Goal: Information Seeking & Learning: Learn about a topic

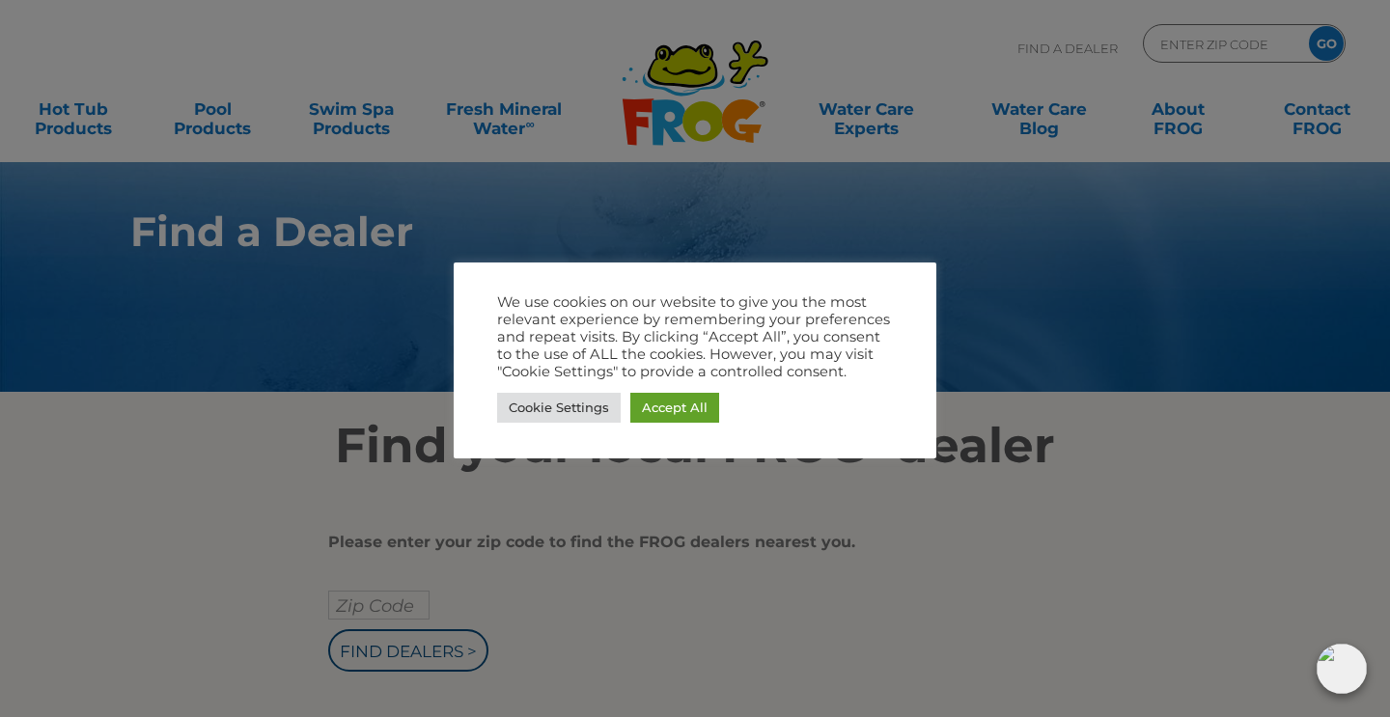
click at [964, 538] on div at bounding box center [695, 358] width 1390 height 717
click at [680, 413] on link "Accept All" at bounding box center [674, 408] width 89 height 30
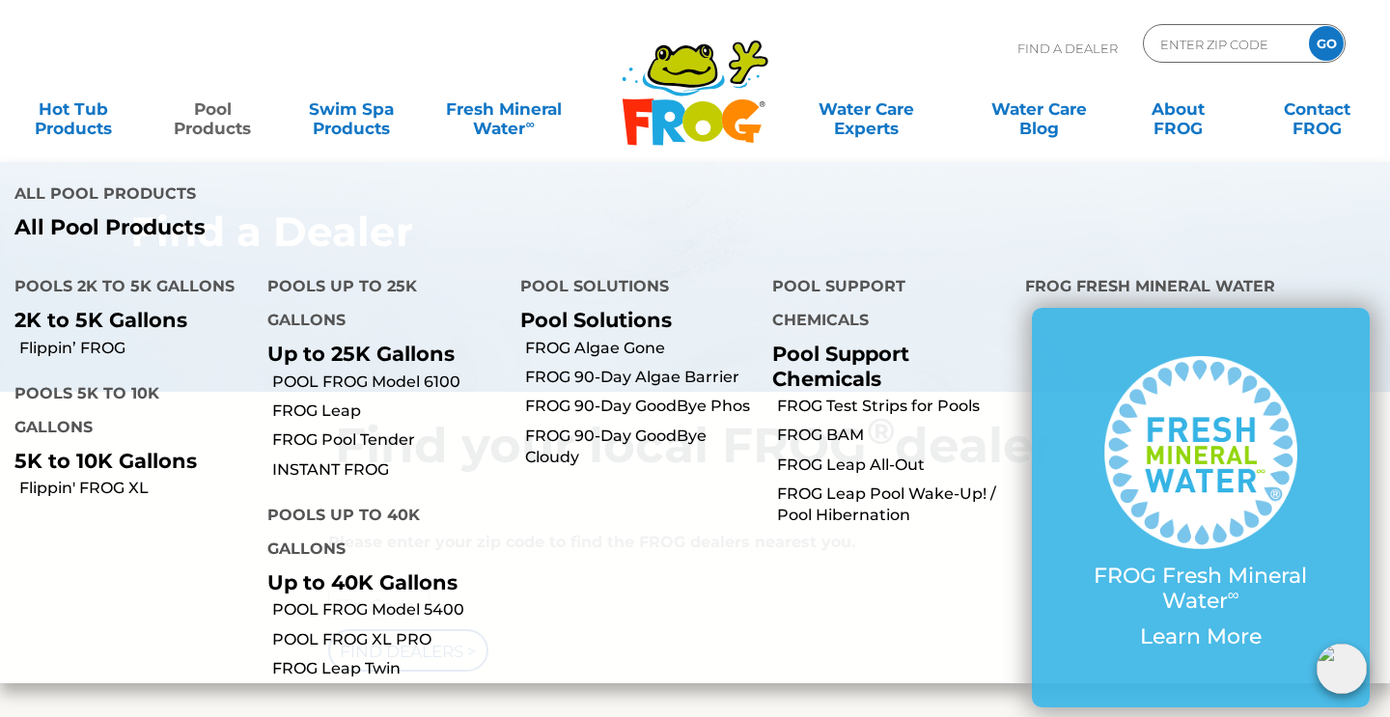
click at [333, 342] on p "Up to 25K Gallons" at bounding box center [379, 354] width 224 height 24
click at [336, 372] on link "POOL FROG Model 6100" at bounding box center [389, 382] width 234 height 21
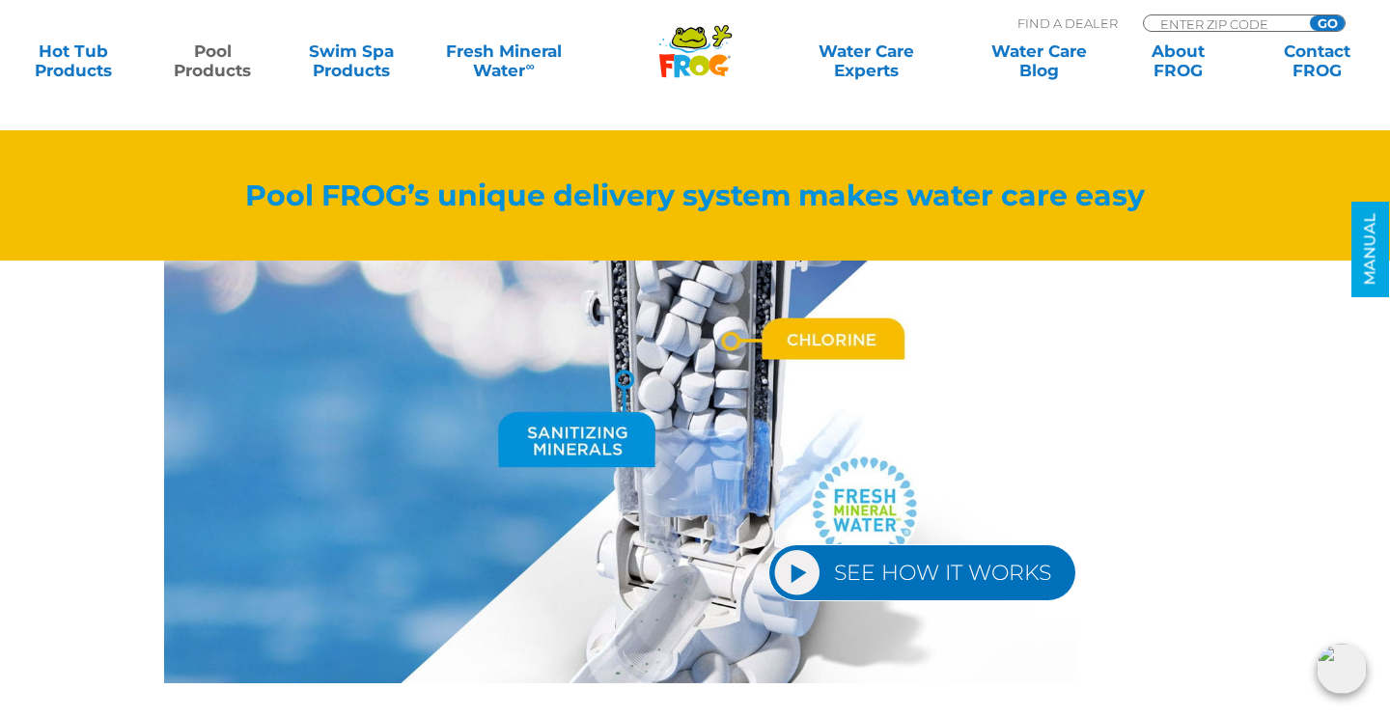
scroll to position [2164, 0]
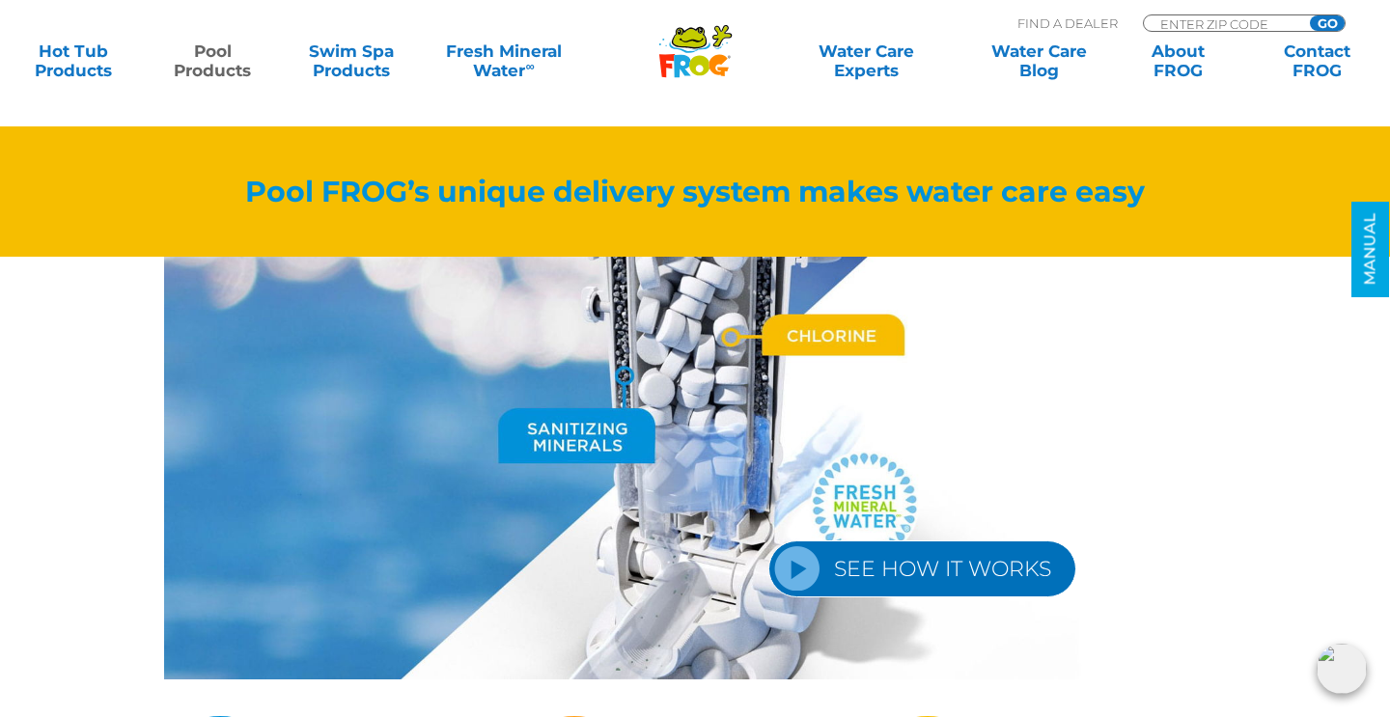
click at [875, 570] on link "SEE HOW IT WORKS" at bounding box center [923, 569] width 308 height 57
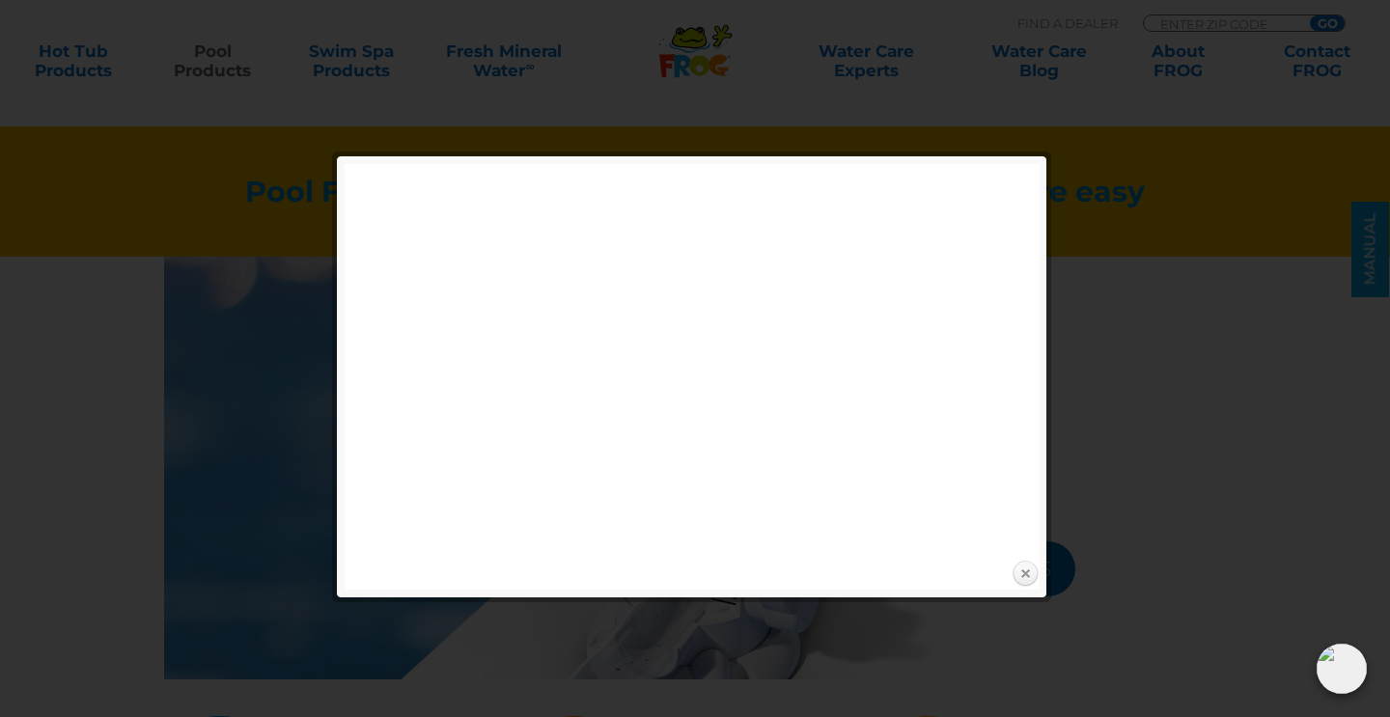
click at [1025, 566] on link "Close" at bounding box center [1025, 574] width 29 height 29
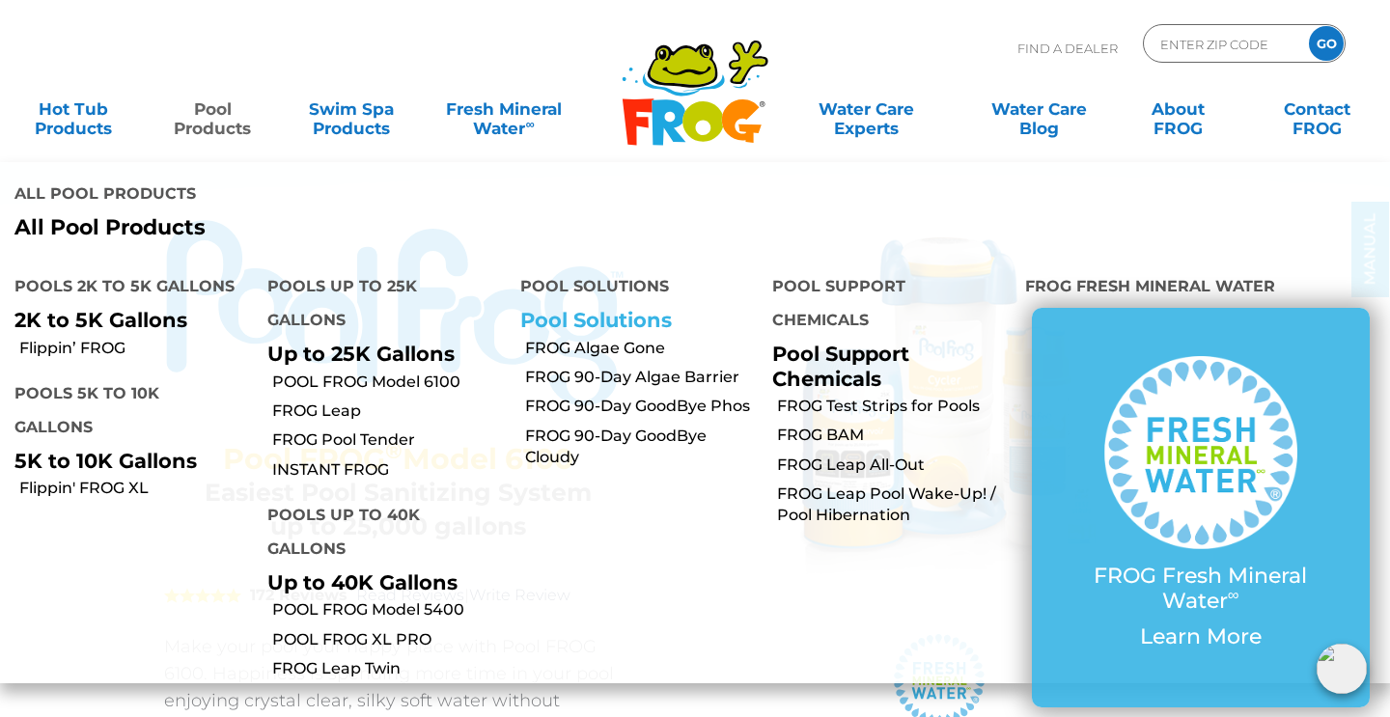
click at [572, 308] on link "Pool Solutions" at bounding box center [596, 320] width 152 height 24
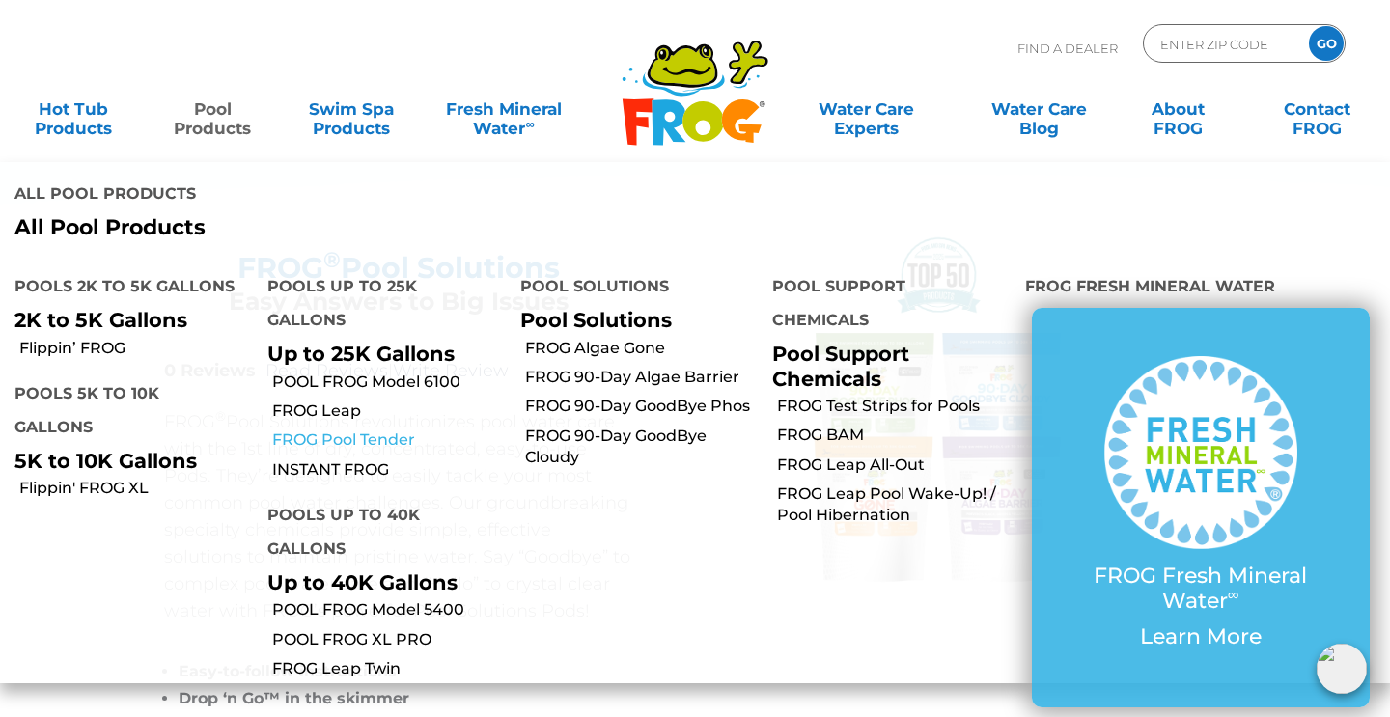
click at [314, 430] on link "FROG Pool Tender" at bounding box center [389, 440] width 234 height 21
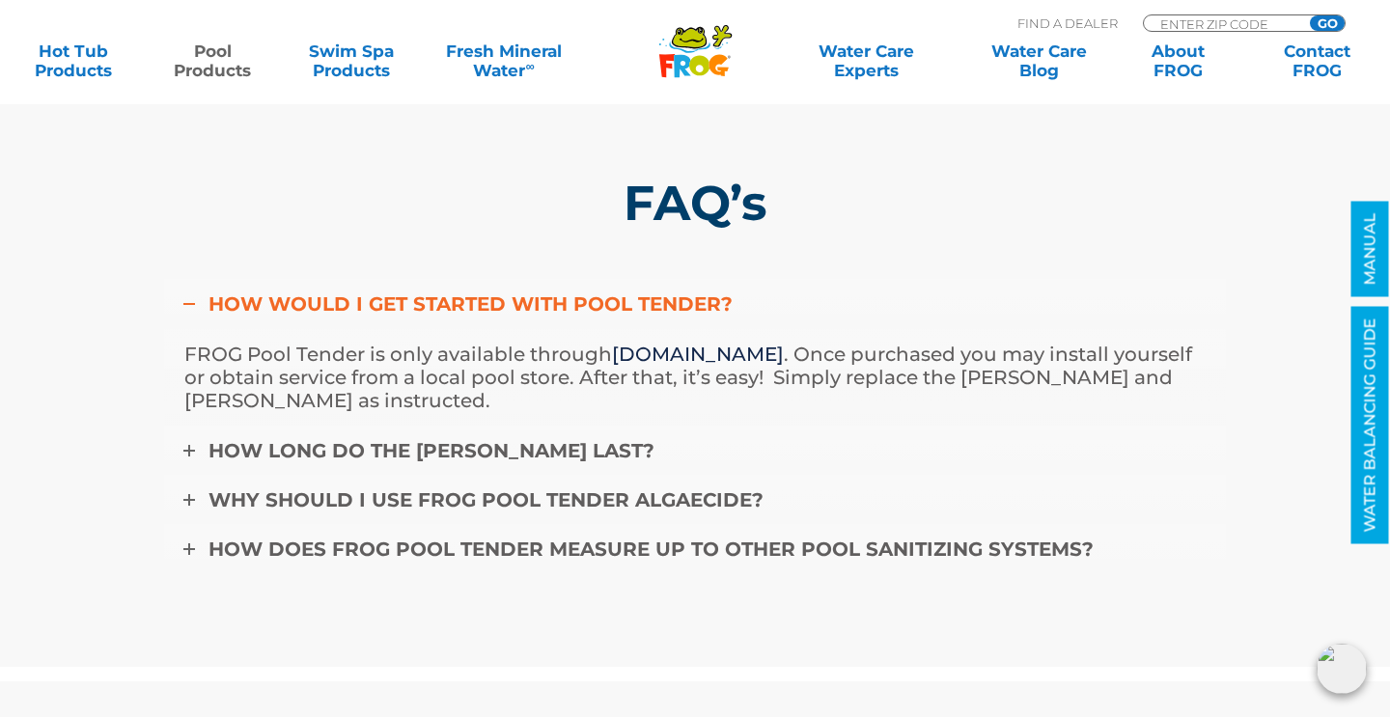
scroll to position [6087, 0]
click at [192, 448] on icon at bounding box center [189, 450] width 12 height 12
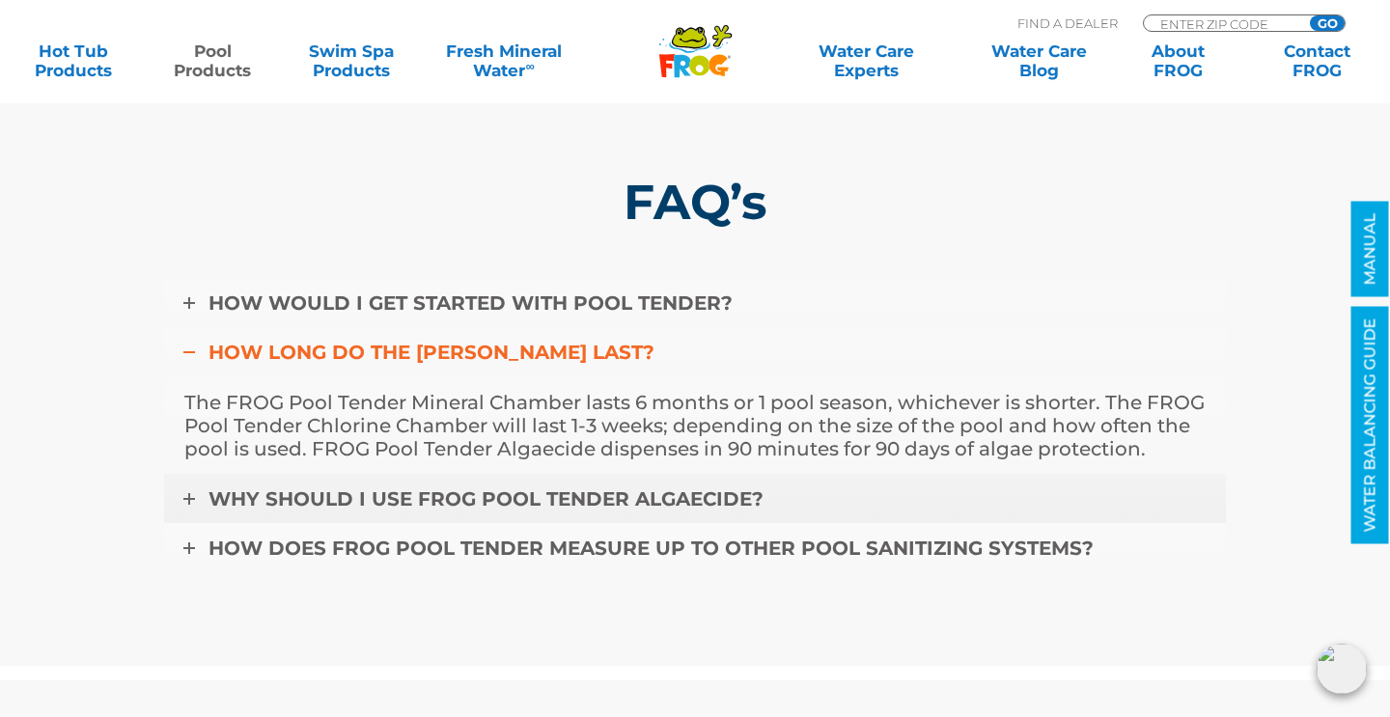
click at [189, 493] on icon at bounding box center [189, 499] width 12 height 12
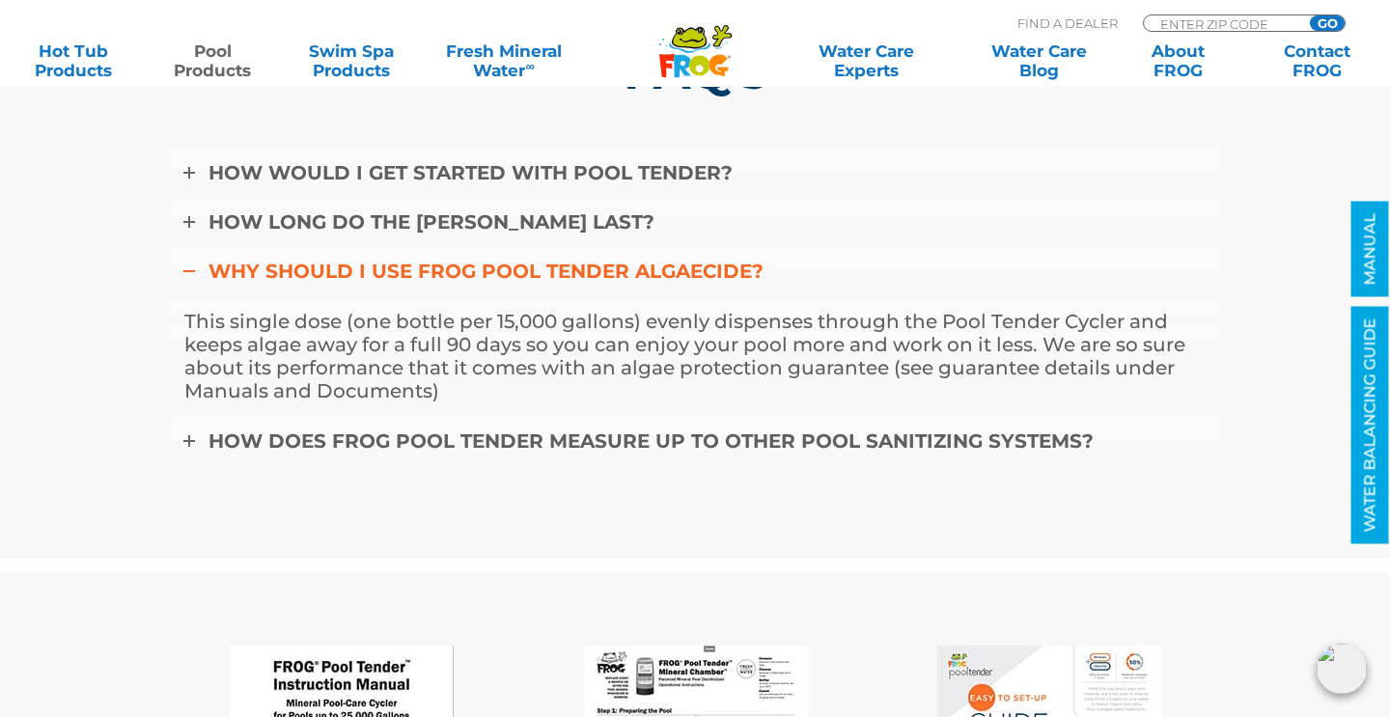
scroll to position [6221, 0]
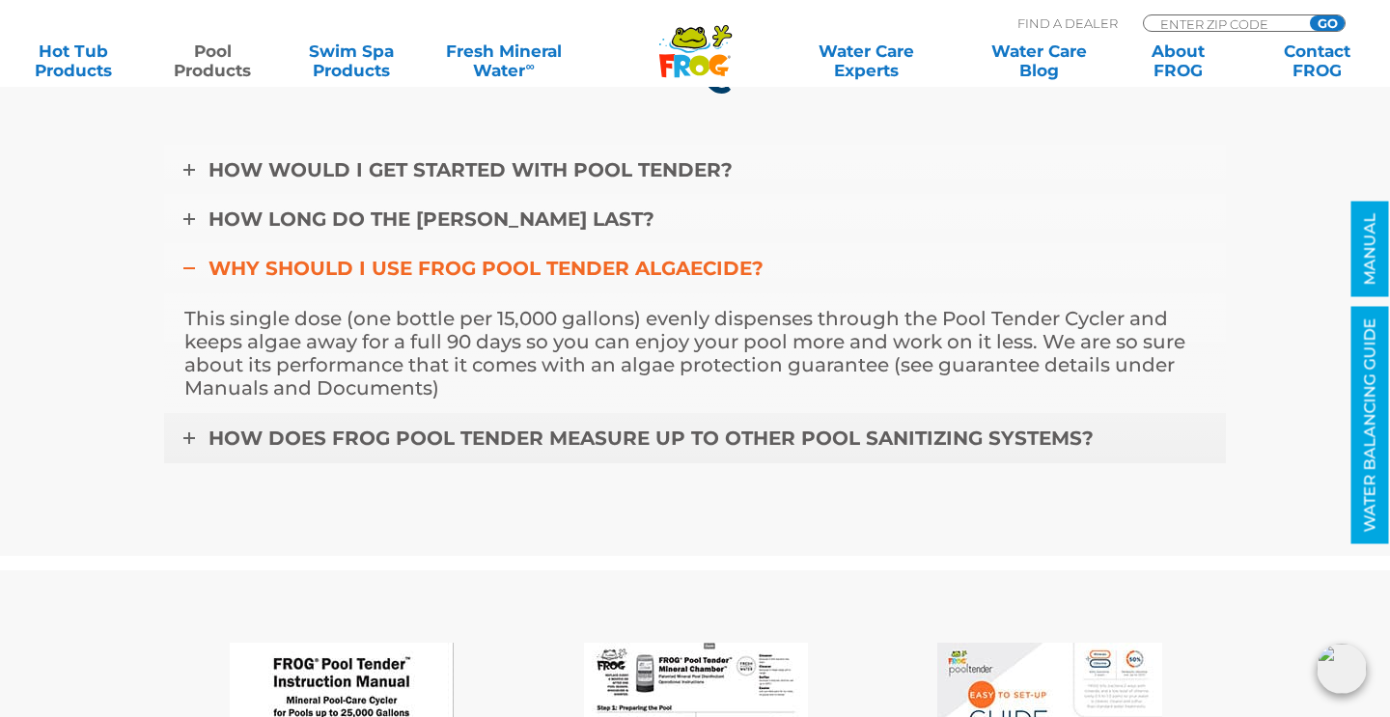
click at [184, 433] on icon at bounding box center [189, 439] width 12 height 12
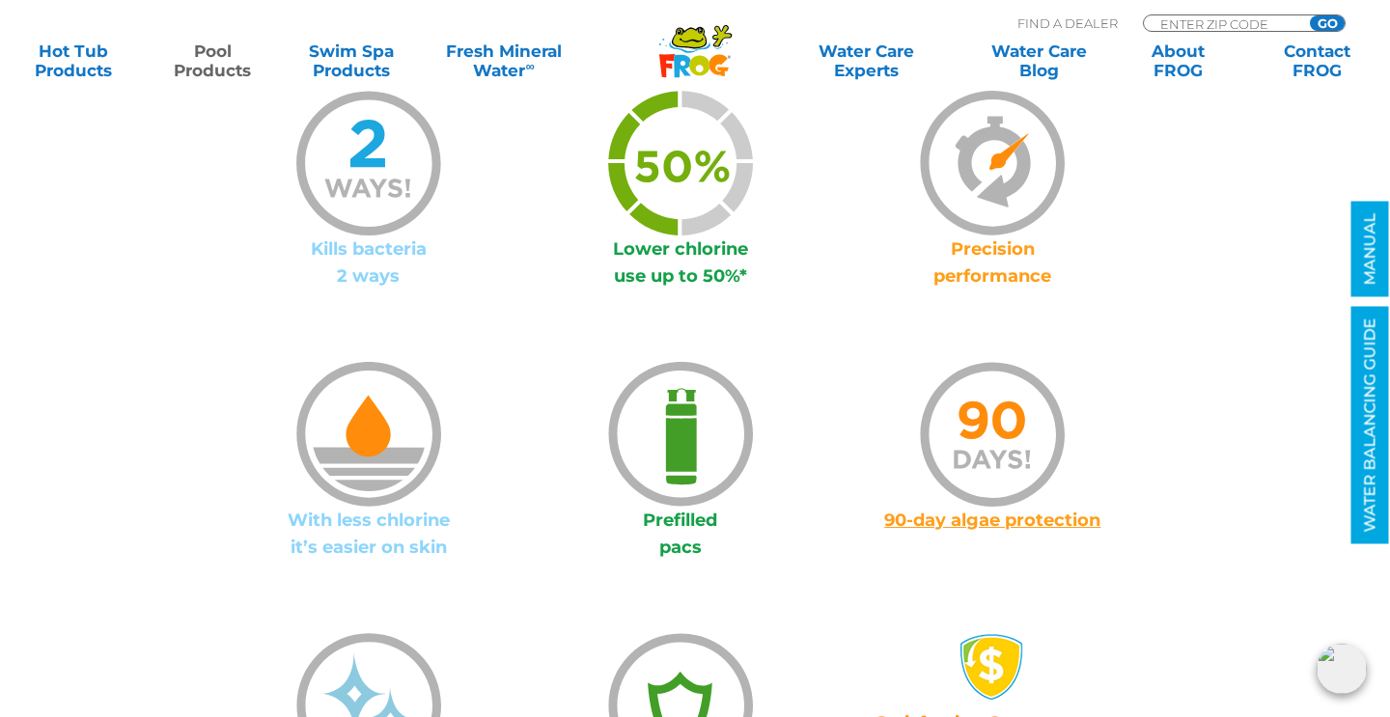
scroll to position [1478, 0]
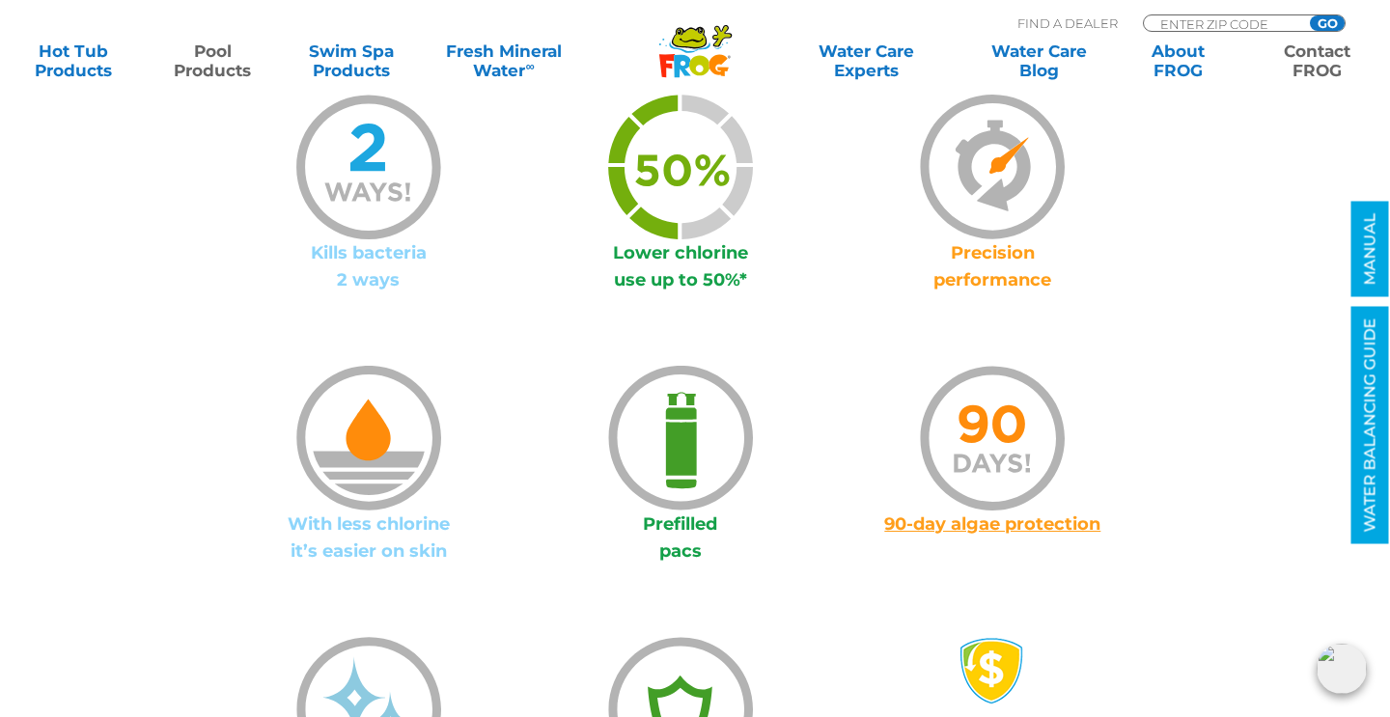
click at [1312, 62] on link "Contact FROG" at bounding box center [1317, 61] width 108 height 39
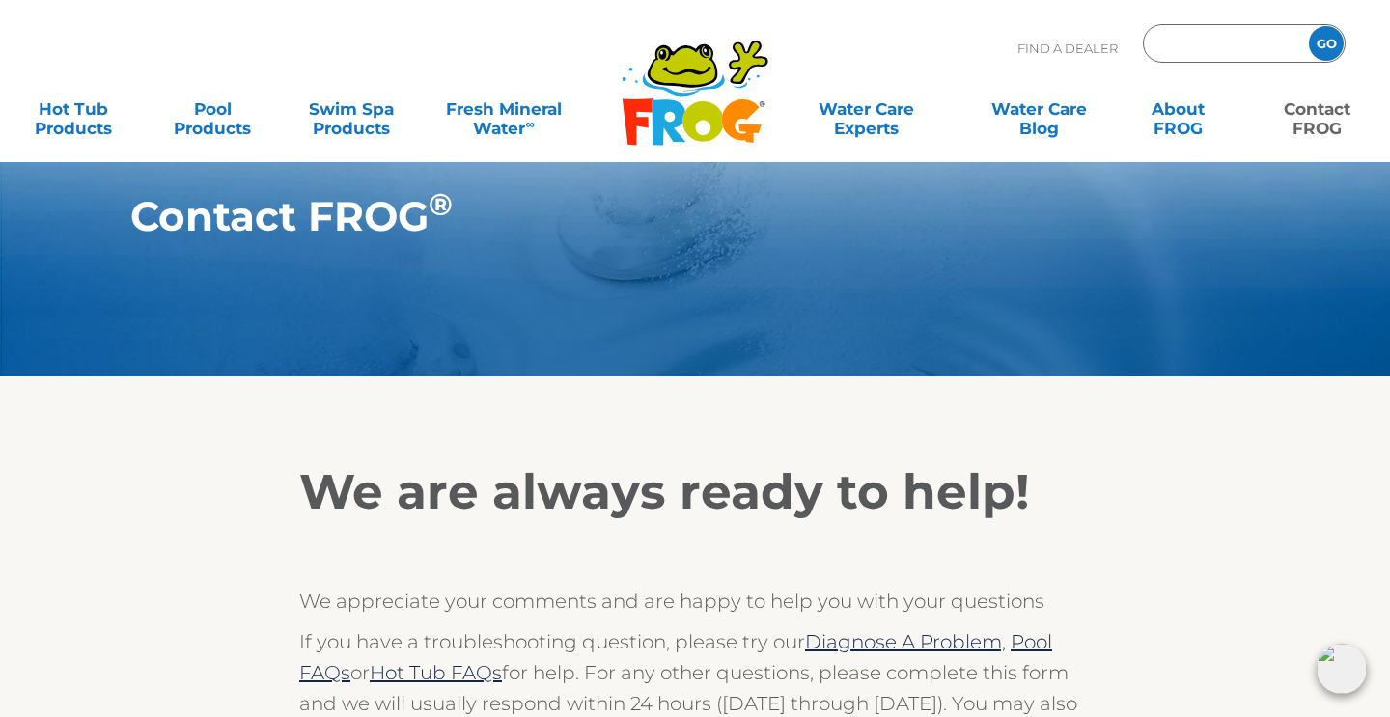
click at [1230, 33] on input "Zip Code Form" at bounding box center [1224, 44] width 130 height 28
type input "39402"
click at [1321, 43] on input "GO" at bounding box center [1326, 43] width 35 height 35
